Goal: Find specific page/section: Find specific page/section

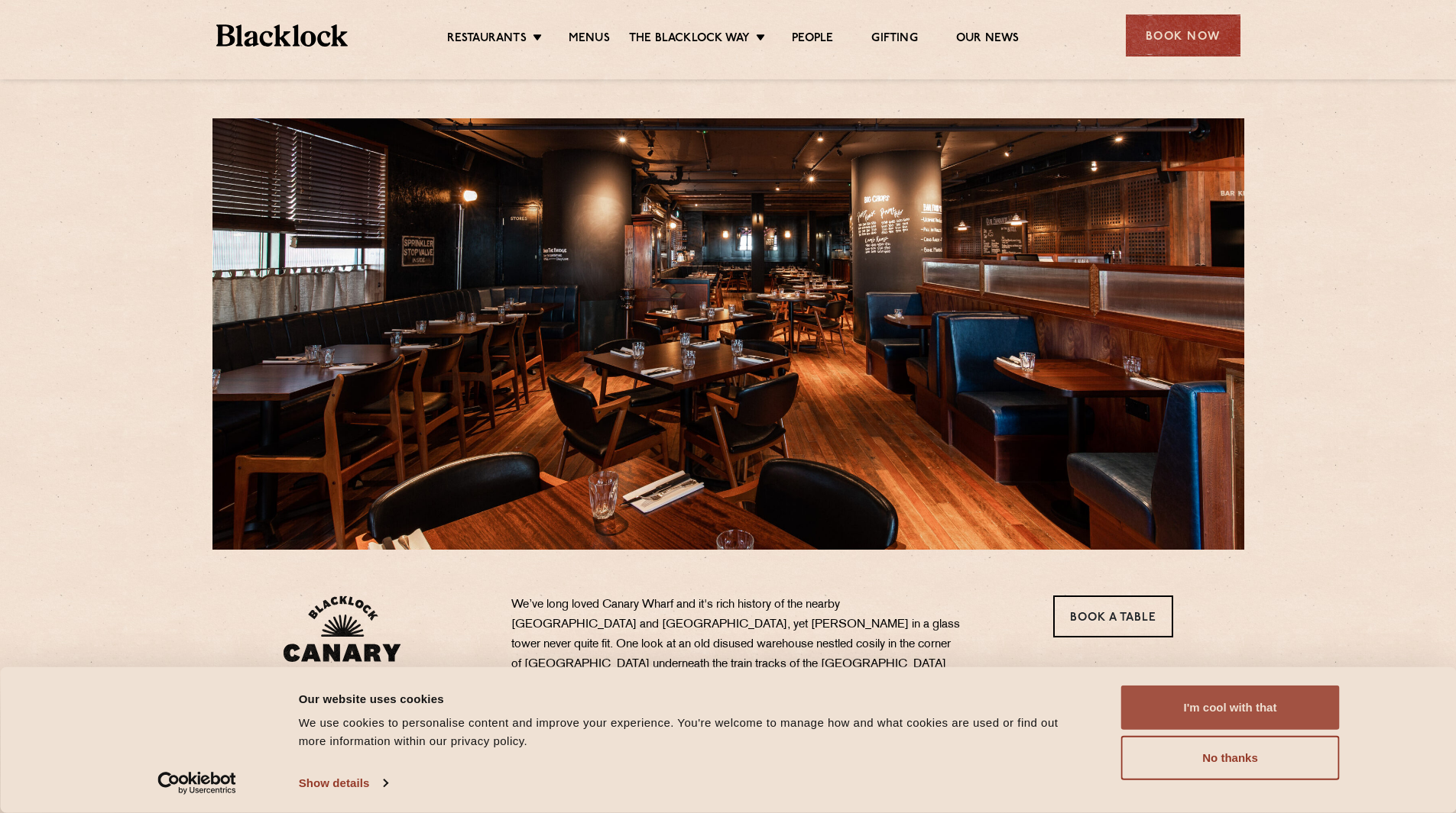
click at [1264, 701] on button "I'm cool with that" at bounding box center [1230, 708] width 219 height 44
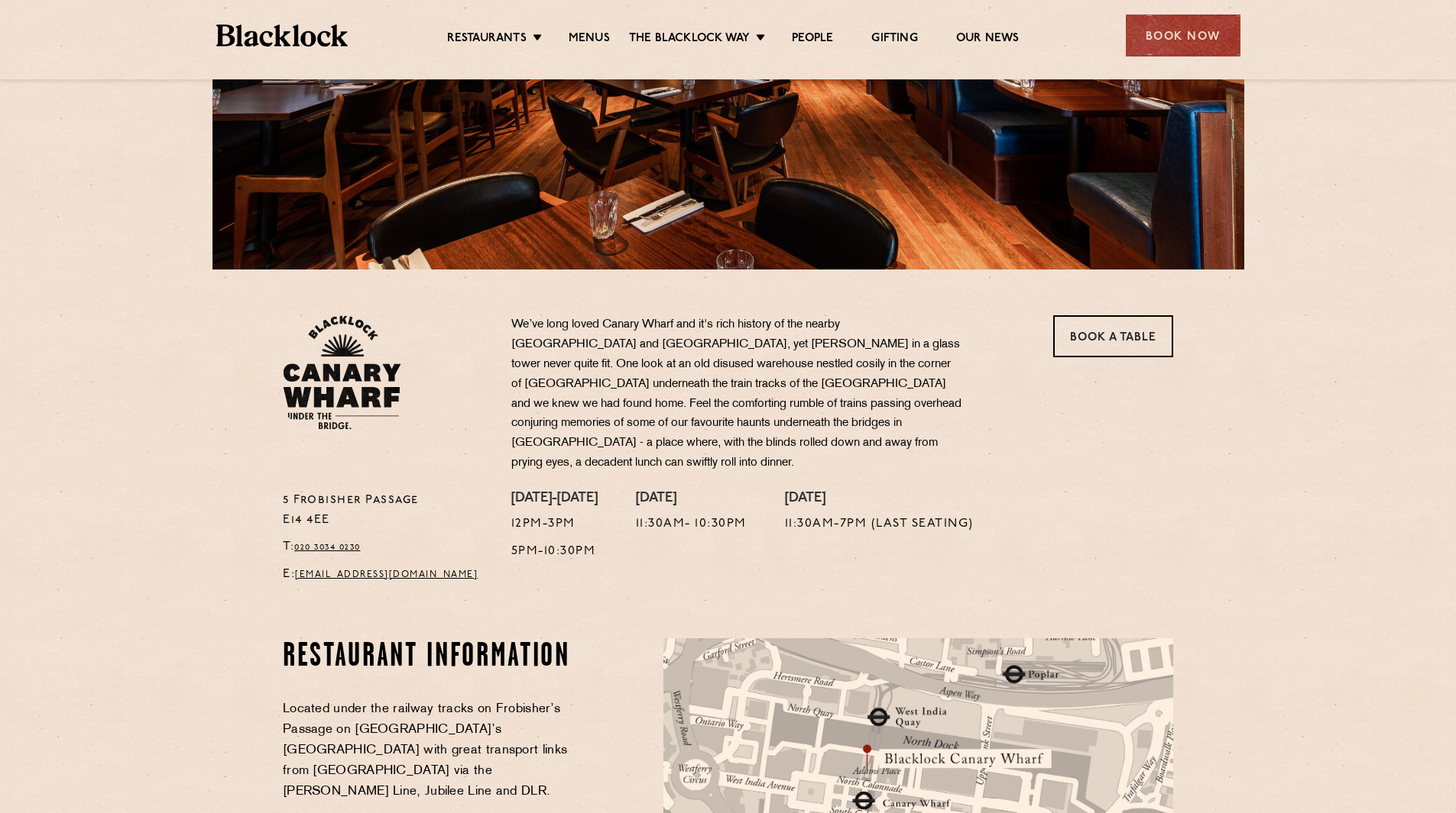
scroll to position [89, 0]
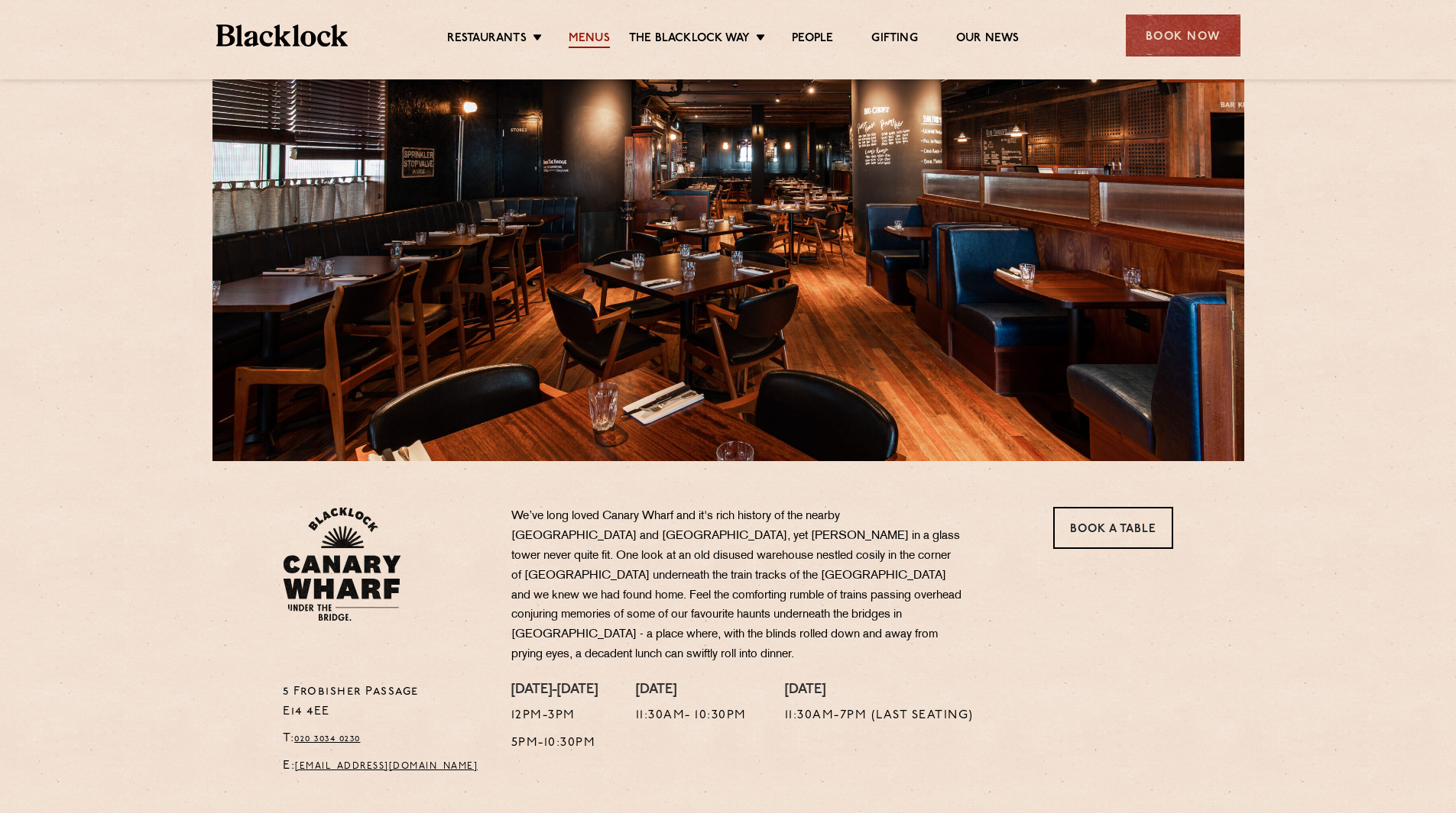
click at [586, 37] on link "Menus" at bounding box center [589, 39] width 41 height 17
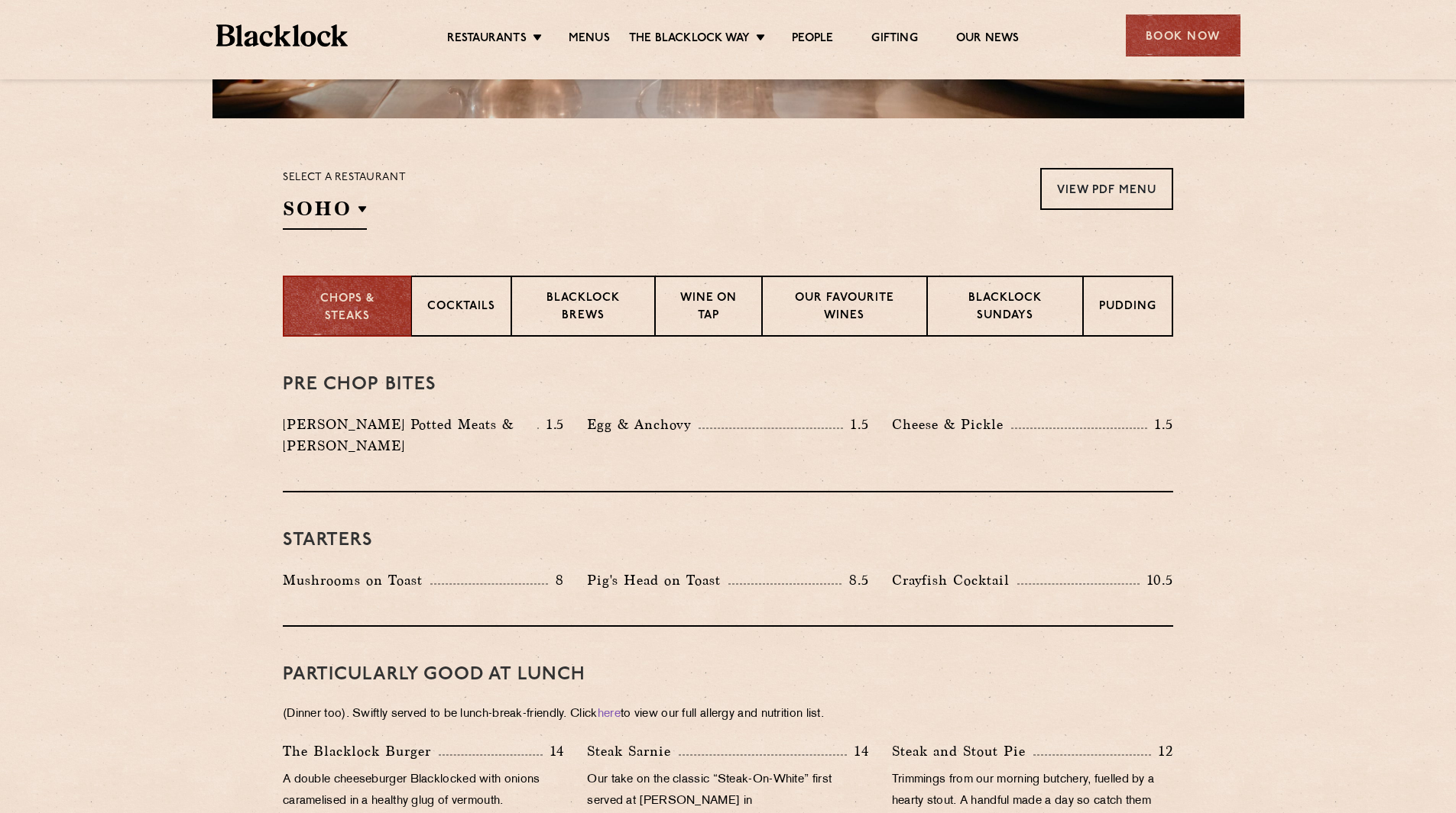
scroll to position [458, 0]
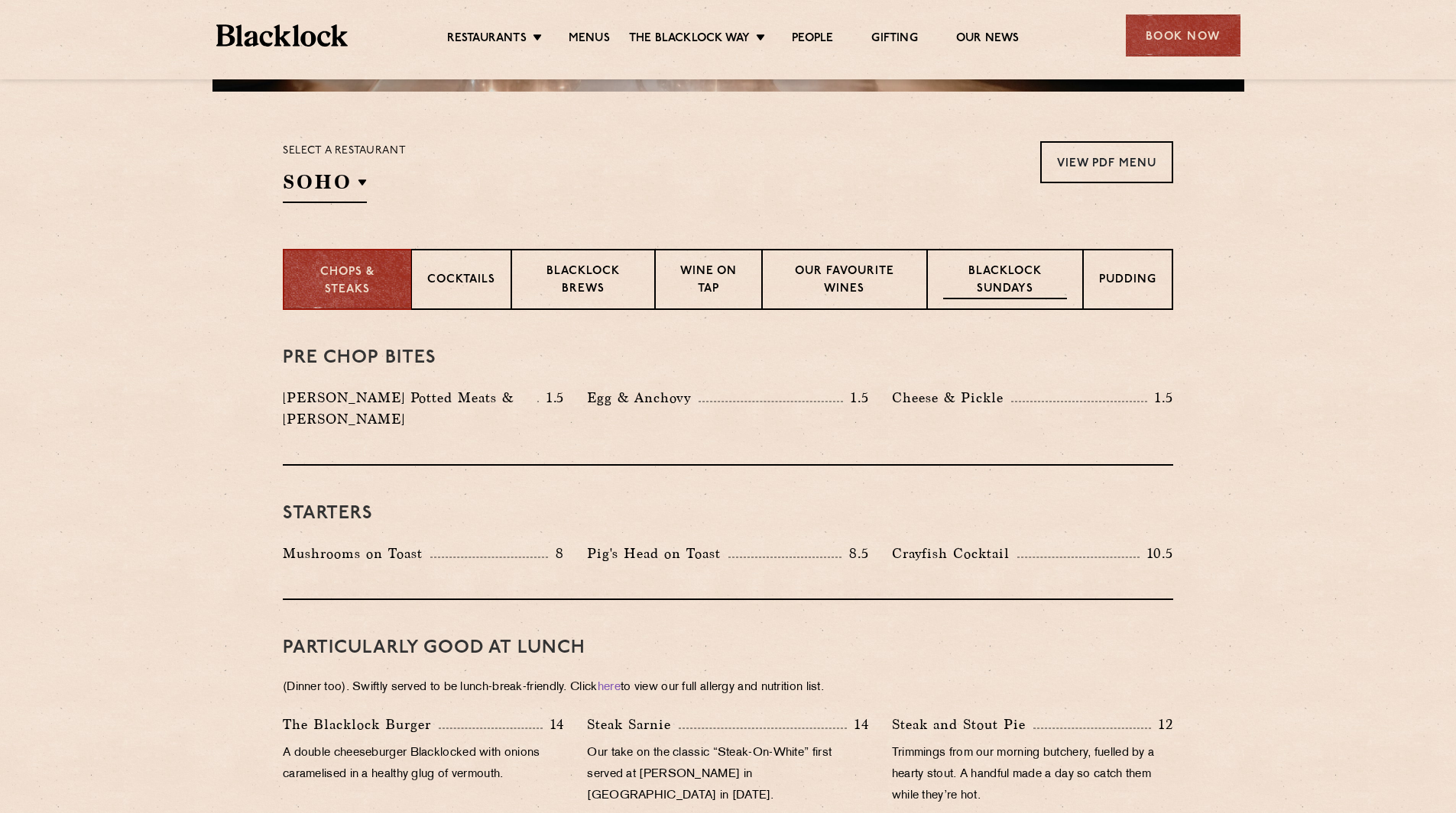
click at [1003, 275] on p "Blacklock Sundays" at bounding box center [1005, 281] width 124 height 36
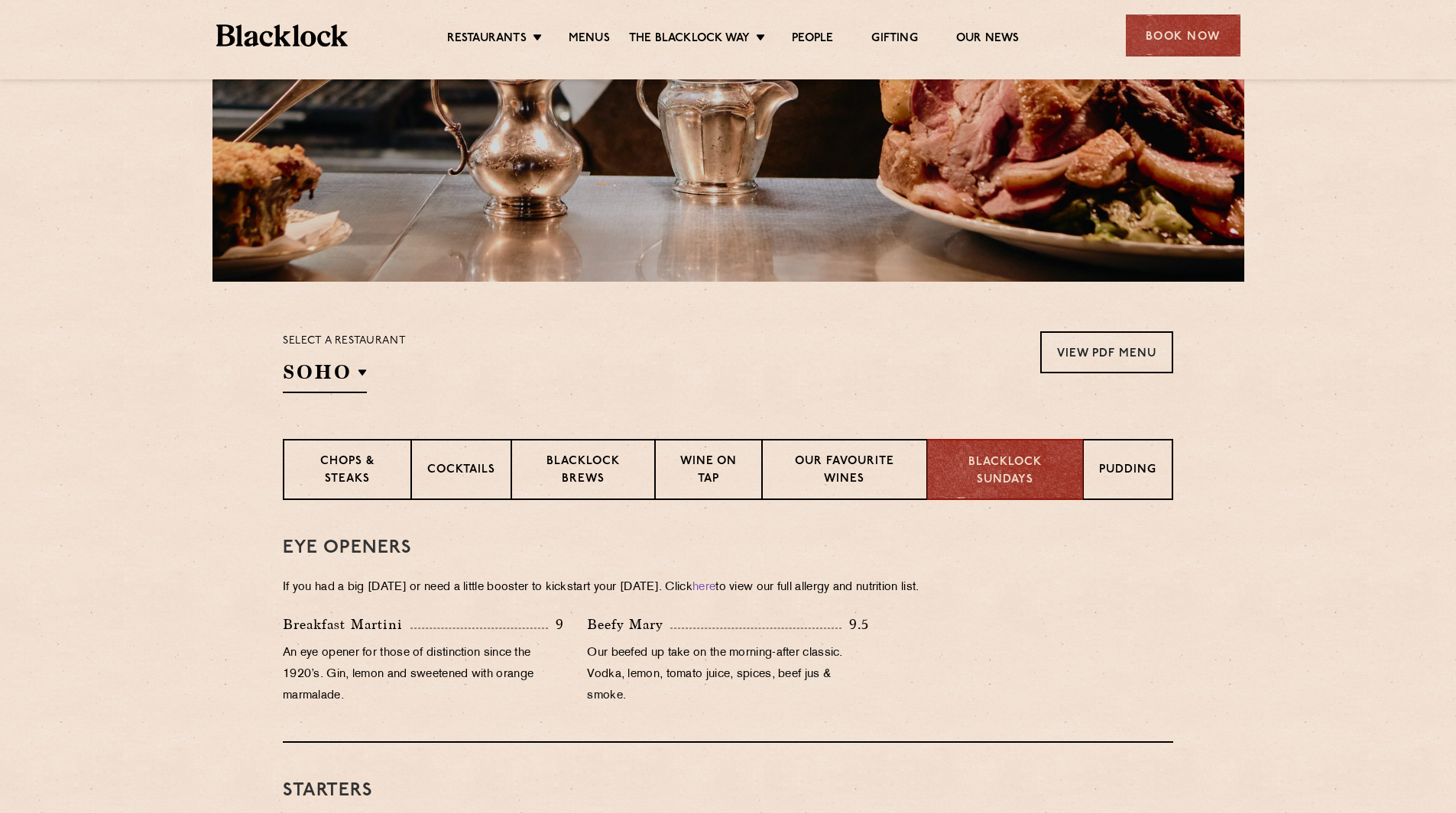
scroll to position [305, 0]
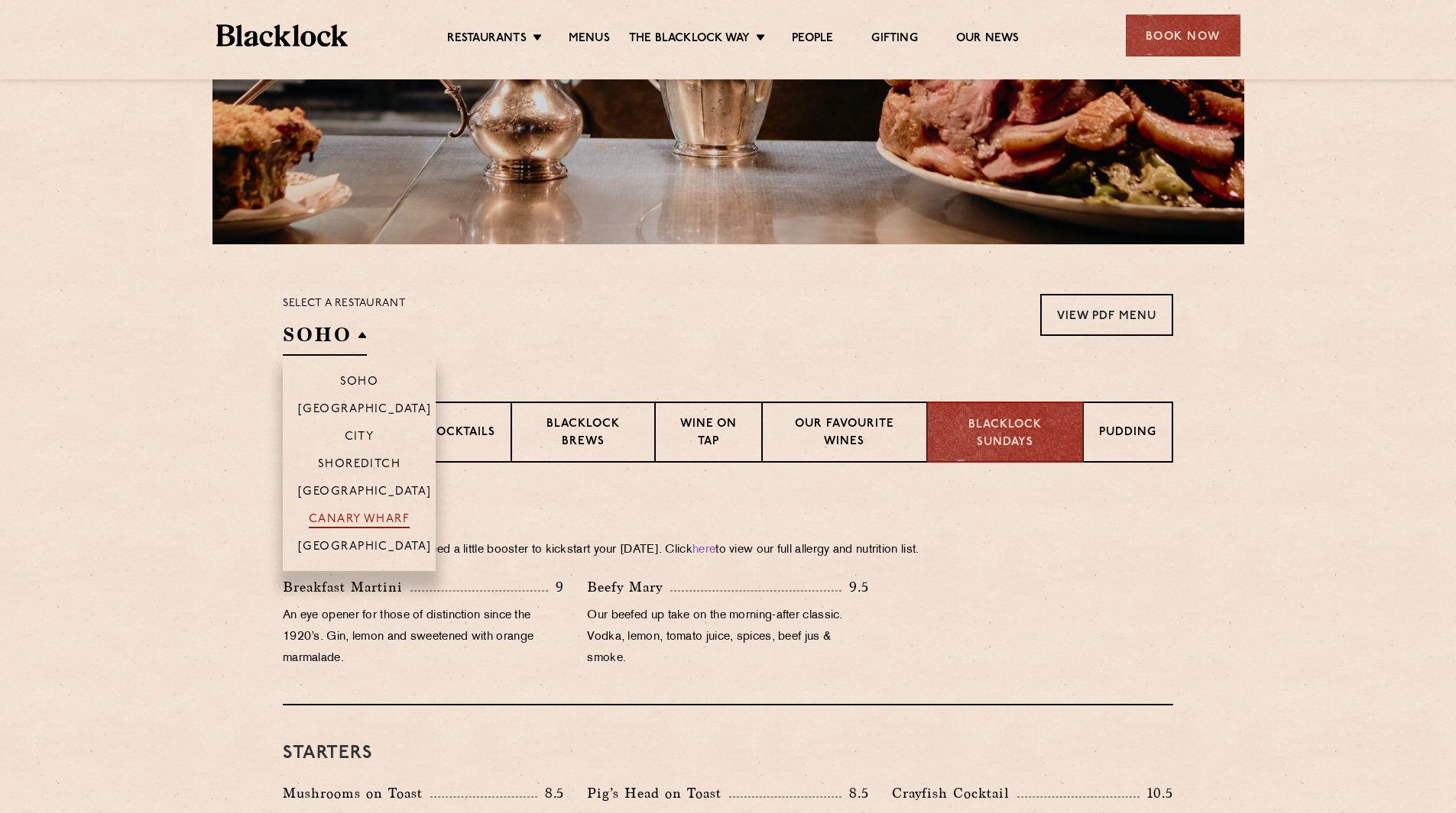
click at [344, 522] on p "Canary Wharf" at bounding box center [358, 521] width 101 height 16
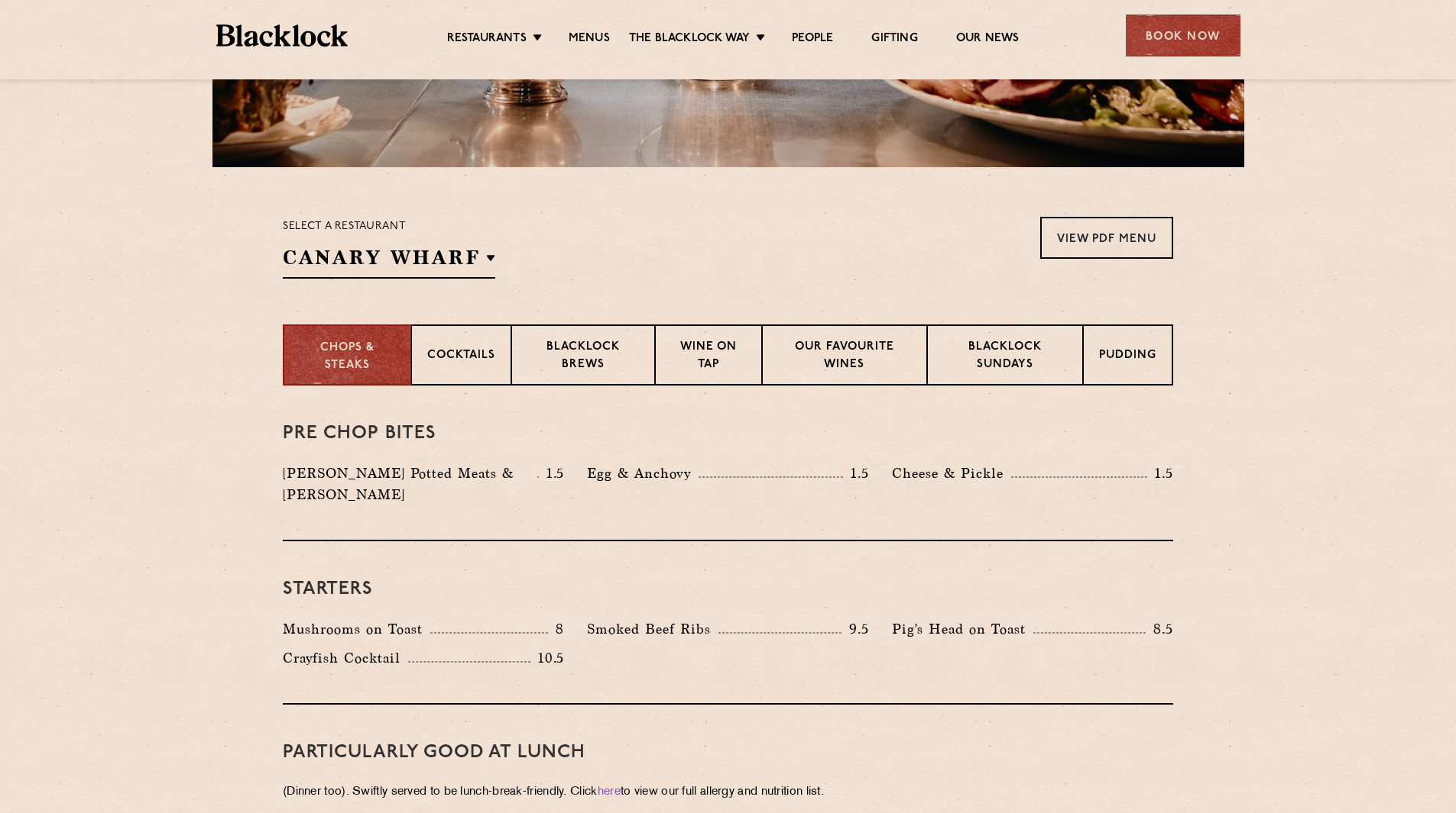
scroll to position [382, 0]
click at [1014, 360] on p "Blacklock Sundays" at bounding box center [1005, 357] width 124 height 36
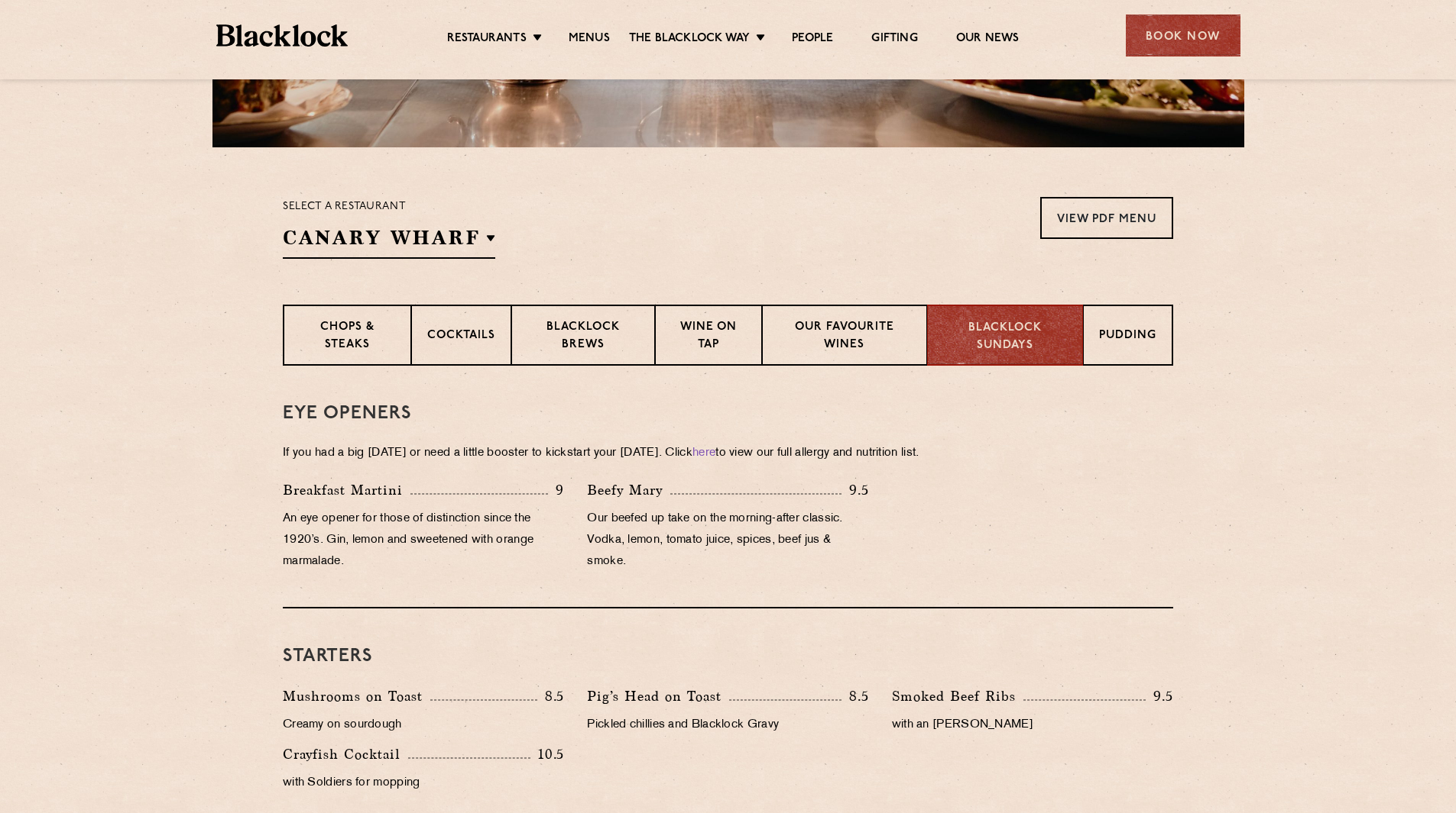
scroll to position [0, 0]
